Goal: Task Accomplishment & Management: Manage account settings

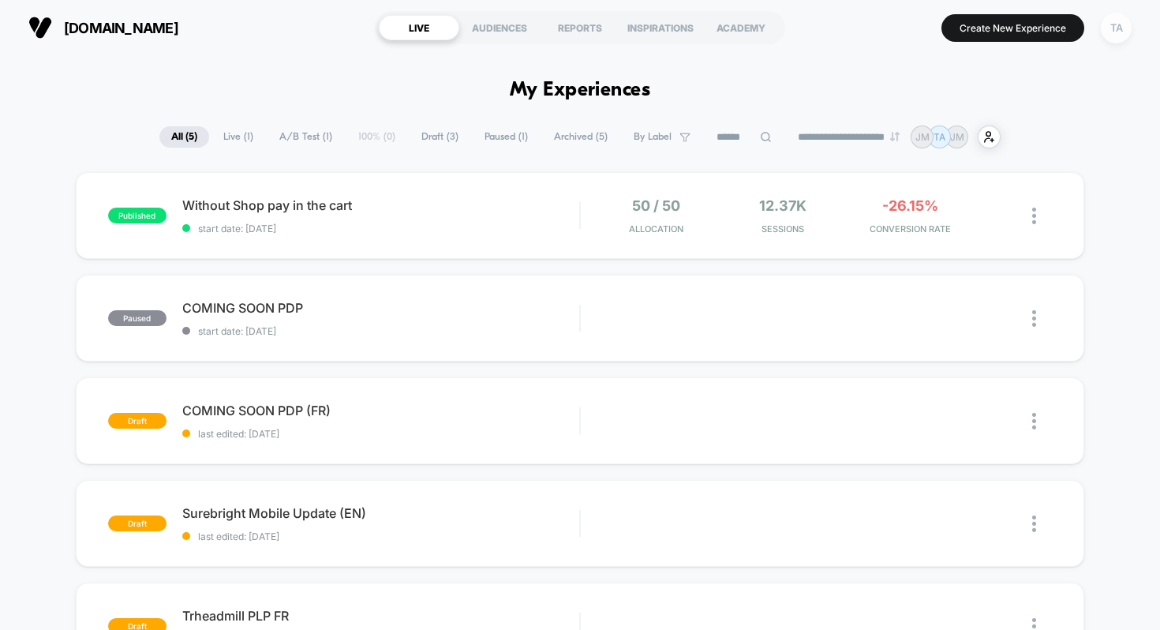
click at [1112, 28] on div "TA" at bounding box center [1116, 28] width 31 height 31
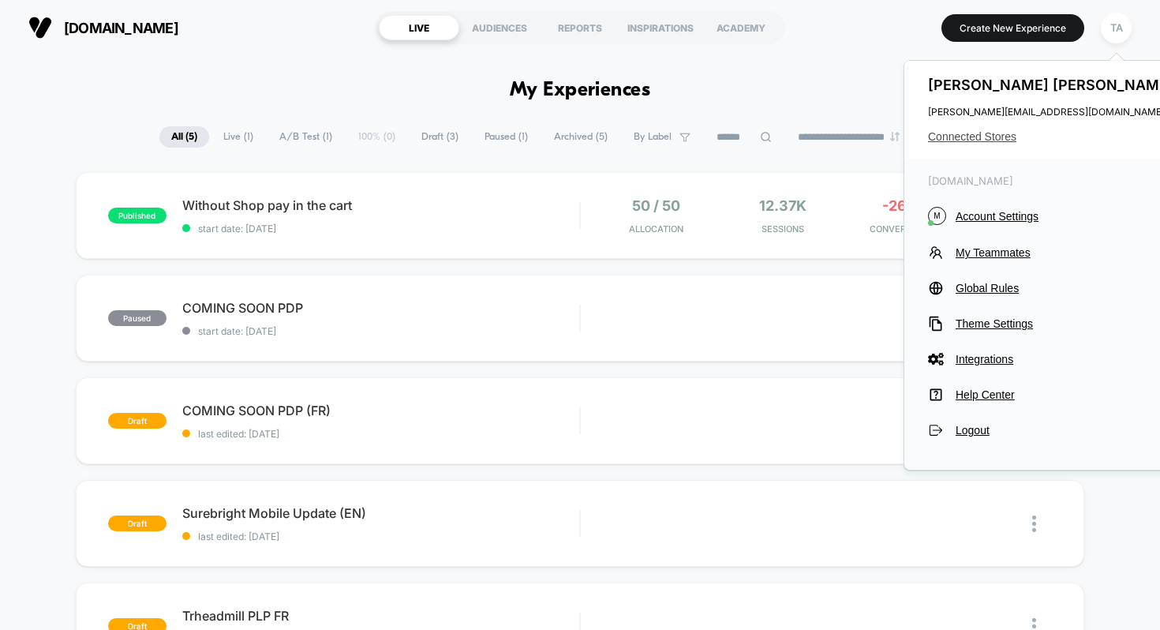
click at [966, 140] on span "Connected Stores" at bounding box center [1052, 136] width 249 height 13
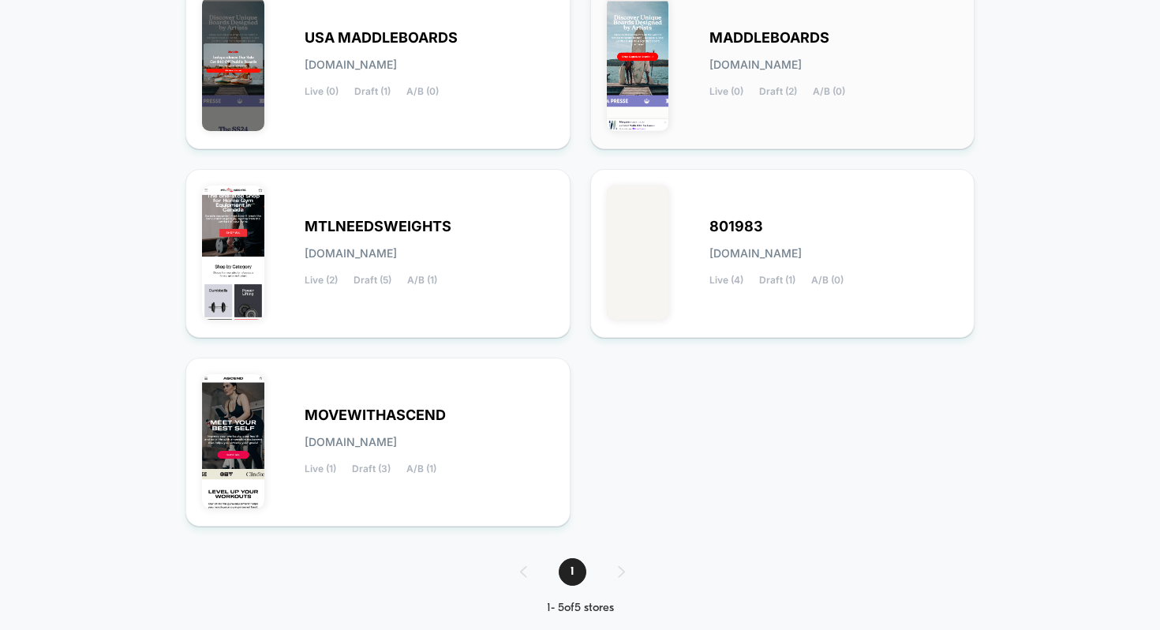
scroll to position [256, 0]
